Goal: Complete application form: Complete application form

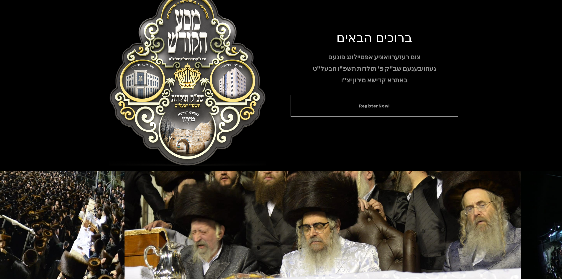
scroll to position [51, 0]
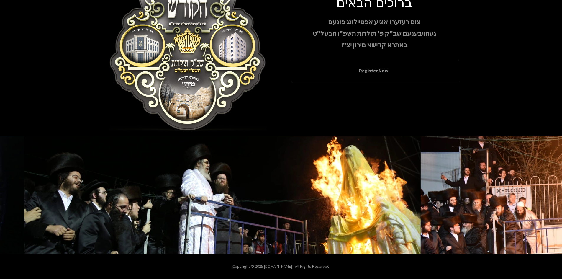
click at [334, 68] on button "Register Now!" at bounding box center [374, 70] width 153 height 7
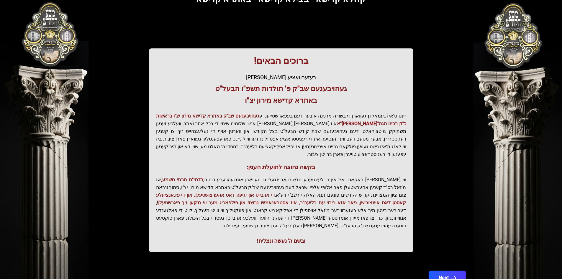
click at [449, 270] on button "Next" at bounding box center [446, 277] width 37 height 15
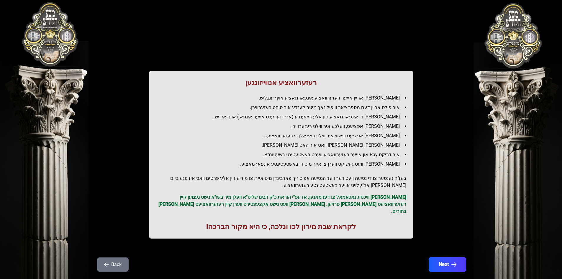
click at [449, 263] on button "Next" at bounding box center [446, 264] width 37 height 15
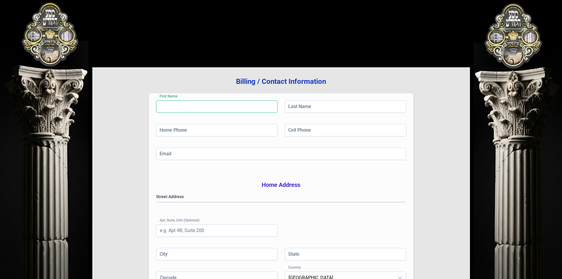
click at [219, 109] on input "First Name" at bounding box center [217, 106] width 122 height 12
type input "BARUCH"
type input "[PERSON_NAME]"
type input "[PHONE_NUMBER]"
type input "[EMAIL_ADDRESS][DOMAIN_NAME]"
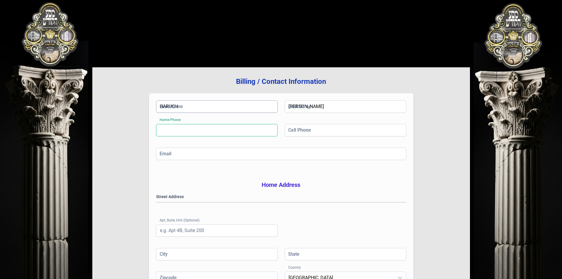
type input "MONROe"
type input "NY"
type input "10950"
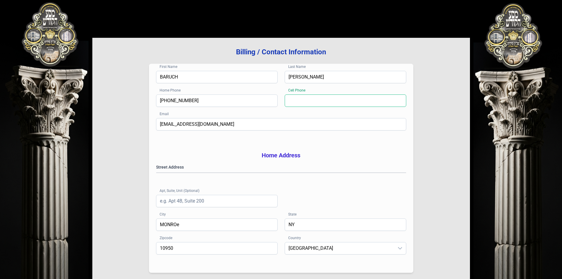
click at [324, 106] on input "Cell Phone" at bounding box center [346, 100] width 122 height 12
type input "[PHONE_NUMBER]"
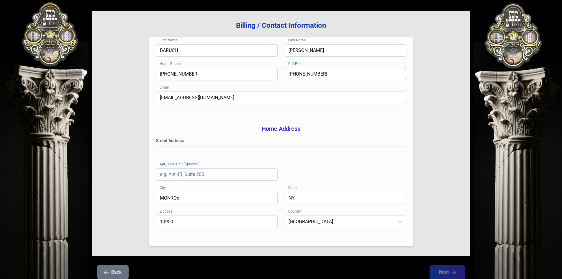
scroll to position [86, 0]
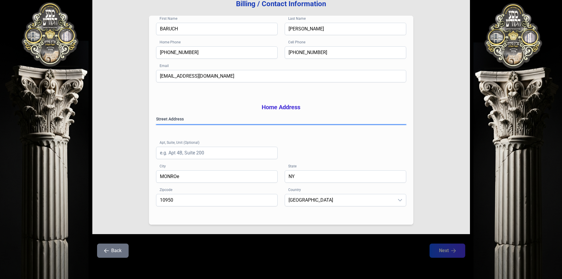
click at [156, 124] on gmp-place-autocomplete at bounding box center [156, 124] width 0 height 0
type input "[PERSON_NAME]"
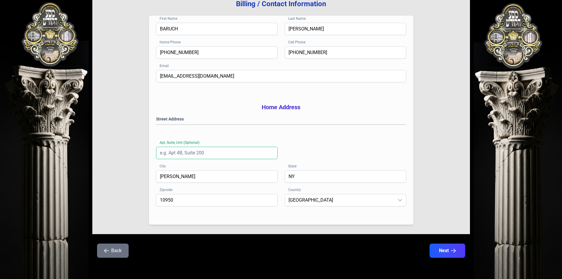
click at [221, 152] on input "Apt, Suite, Unit (Optional)" at bounding box center [217, 153] width 122 height 12
type input "201"
click at [156, 124] on gmp-place-autocomplete at bounding box center [156, 124] width 0 height 0
click at [431, 251] on button "Next" at bounding box center [446, 250] width 37 height 15
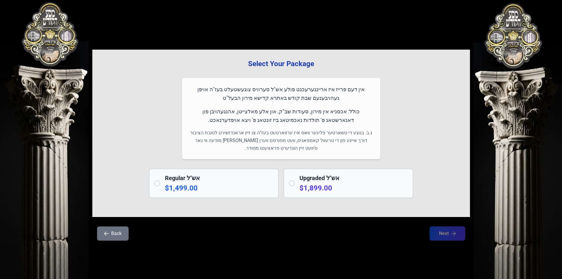
scroll to position [0, 0]
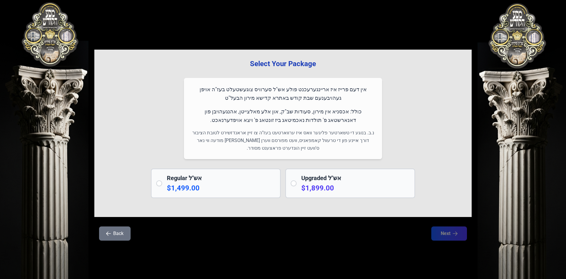
click at [229, 188] on p "$1,499.00" at bounding box center [221, 187] width 109 height 9
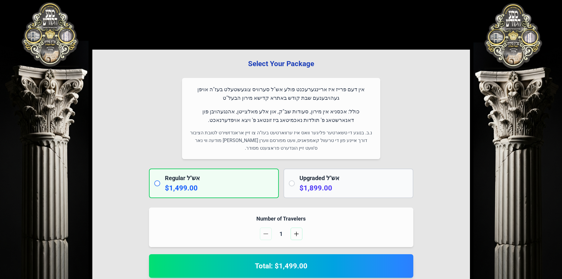
click at [222, 183] on div "Regular אש"ל $1,499.00" at bounding box center [219, 183] width 109 height 19
click at [159, 182] on input "radio" at bounding box center [157, 183] width 6 height 6
click at [158, 185] on input "radio" at bounding box center [157, 183] width 6 height 6
click at [319, 187] on p "$1,899.00" at bounding box center [353, 187] width 109 height 9
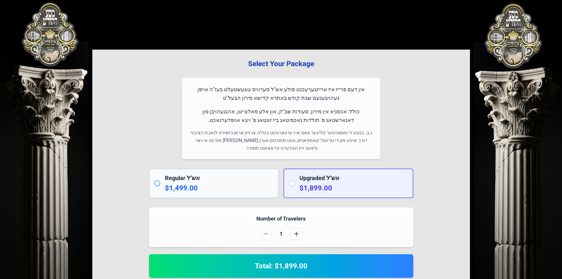
radio input "false"
radio input "true"
click at [210, 175] on h2 "Regular אש"ל" at bounding box center [219, 178] width 109 height 8
radio input "true"
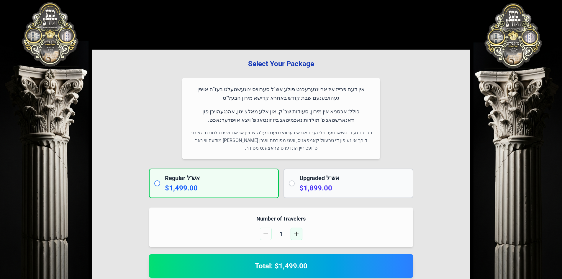
click at [294, 232] on span "button" at bounding box center [296, 233] width 5 height 5
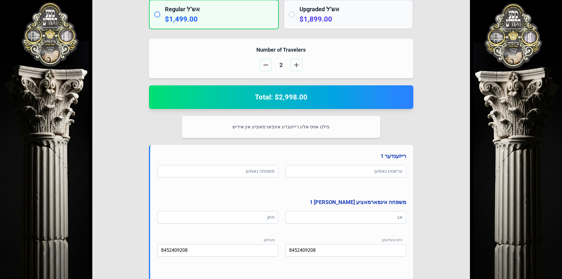
scroll to position [177, 0]
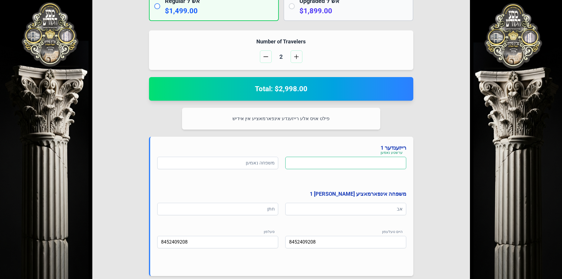
click at [312, 157] on input at bounding box center [345, 163] width 121 height 12
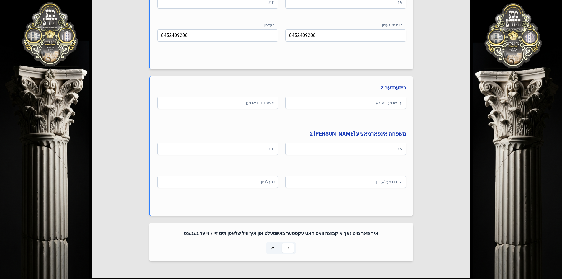
scroll to position [427, 0]
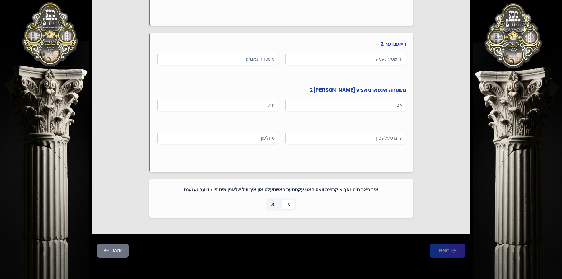
click at [284, 205] on span "ניין" at bounding box center [288, 203] width 12 height 9
click at [274, 205] on span "יא" at bounding box center [273, 204] width 4 height 7
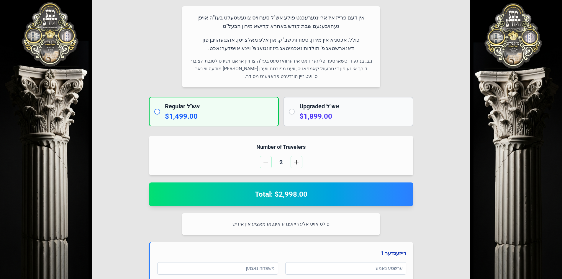
scroll to position [0, 0]
